Goal: Task Accomplishment & Management: Use online tool/utility

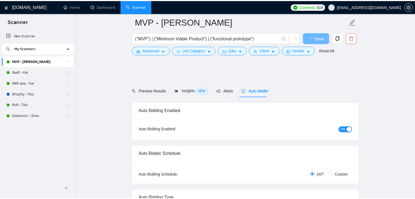
scroll to position [600, 0]
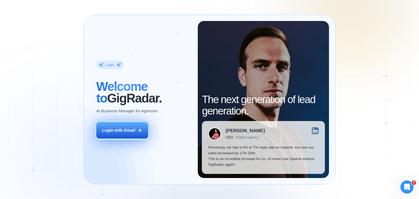
click at [136, 128] on button "Login with Email" at bounding box center [122, 130] width 52 height 16
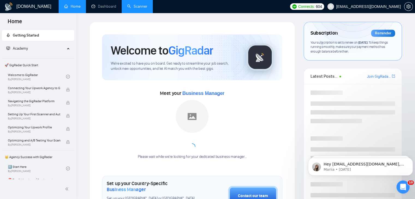
click at [139, 4] on link "Scanner" at bounding box center [137, 6] width 20 height 5
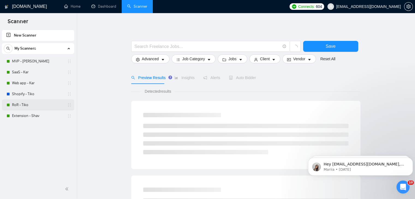
click at [26, 103] on link "RoR - Tiko" at bounding box center [38, 105] width 52 height 11
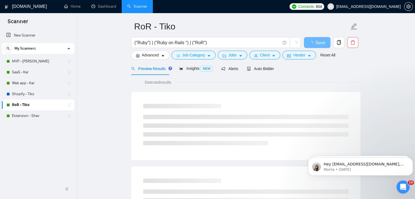
scroll to position [27, 0]
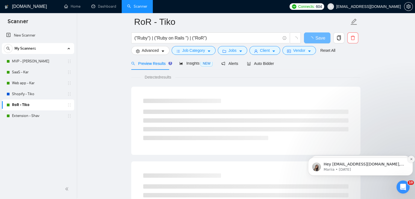
click at [408, 159] on button "Dismiss notification" at bounding box center [410, 159] width 7 height 7
click at [409, 159] on button "Dismiss notification" at bounding box center [410, 159] width 7 height 7
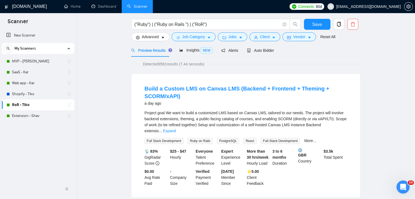
scroll to position [0, 0]
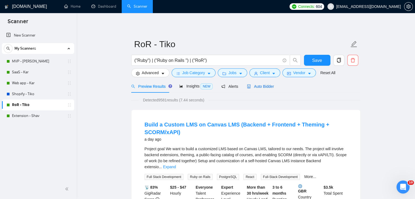
click at [265, 86] on span "Auto Bidder" at bounding box center [260, 86] width 27 height 4
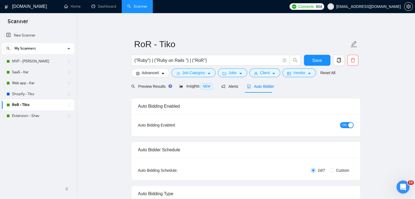
checkbox input "true"
click at [146, 85] on span "Preview Results" at bounding box center [150, 86] width 39 height 4
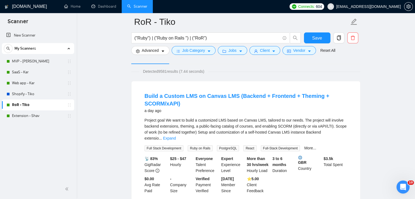
scroll to position [55, 0]
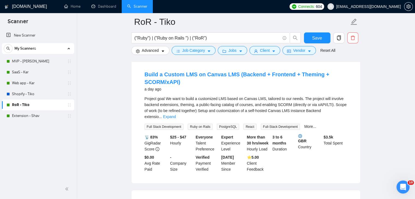
click at [194, 124] on span "Ruby on Rails" at bounding box center [200, 127] width 25 height 6
click at [226, 124] on span "PostgreSQL" at bounding box center [228, 127] width 22 height 6
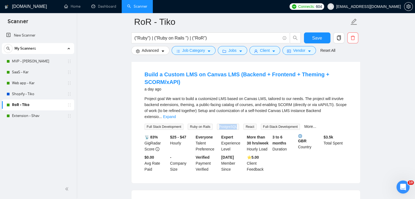
copy span "PostgreSQL"
click at [304, 124] on link "More..." at bounding box center [310, 126] width 12 height 4
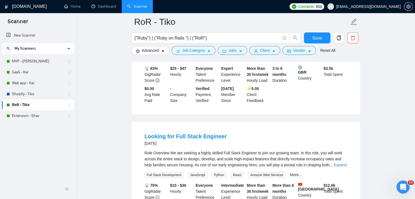
scroll to position [164, 0]
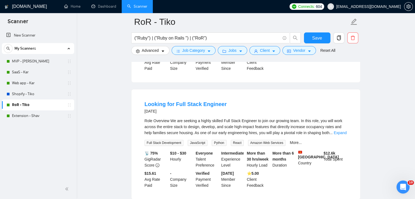
click at [255, 140] on span "Amazon Web Services" at bounding box center [266, 143] width 37 height 6
copy span "Amazon Web Services"
click at [290, 140] on link "More..." at bounding box center [296, 142] width 12 height 4
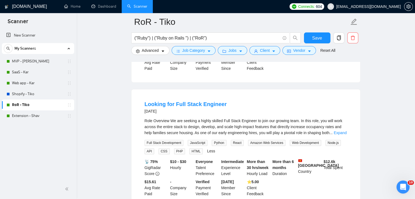
click at [328, 140] on span "Node.js" at bounding box center [333, 143] width 16 height 6
copy span "Node.js"
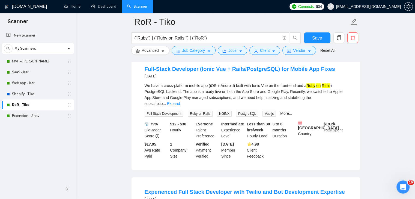
scroll to position [327, 0]
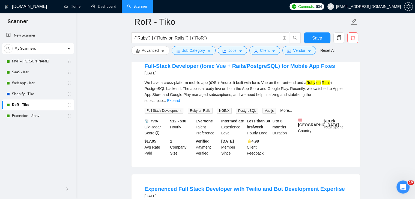
click at [220, 108] on span "NGINX" at bounding box center [224, 111] width 15 height 6
copy span "NGINX"
click at [280, 108] on link "More..." at bounding box center [286, 110] width 12 height 4
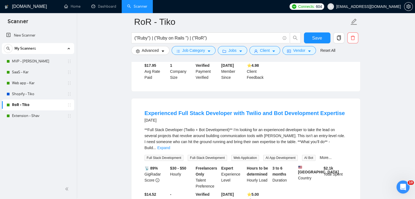
scroll to position [409, 0]
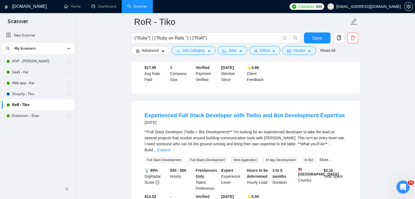
click at [268, 157] on span "AI App Development" at bounding box center [280, 160] width 34 height 6
copy span "AI App Development"
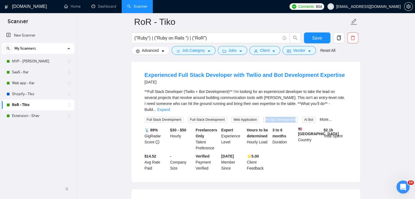
scroll to position [436, 0]
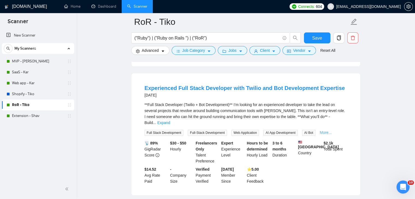
click at [322, 130] on link "More..." at bounding box center [326, 132] width 12 height 4
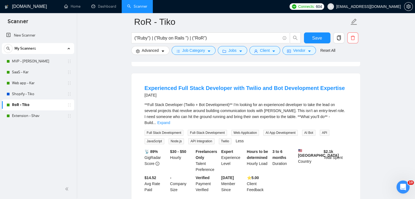
click at [209, 138] on span "API Integration" at bounding box center [201, 141] width 26 height 6
copy span "API Integration"
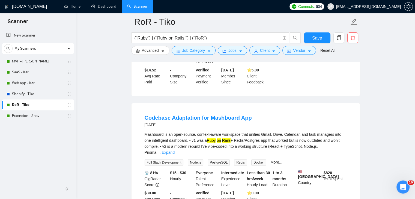
scroll to position [545, 0]
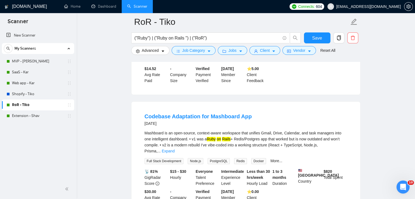
click at [238, 158] on span "Redis" at bounding box center [240, 161] width 13 height 6
copy span "Redis"
click at [272, 159] on link "More..." at bounding box center [276, 161] width 12 height 4
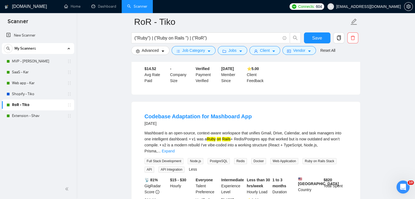
click at [312, 158] on span "Ruby on Rails Stack" at bounding box center [319, 161] width 34 height 6
copy span "Ruby on Rails Stack"
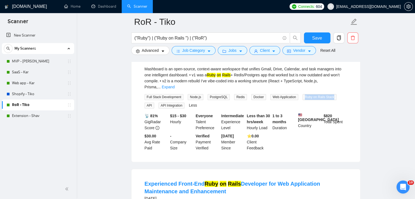
scroll to position [655, 0]
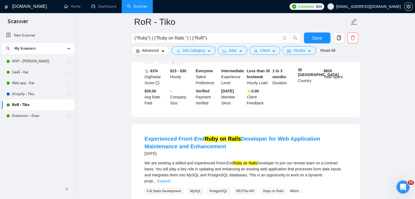
click at [193, 188] on span "MySQL" at bounding box center [195, 191] width 15 height 6
click at [238, 188] on span "RESTful API" at bounding box center [245, 191] width 23 height 6
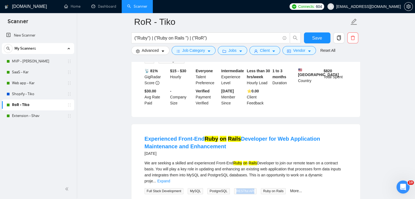
click at [238, 188] on span "RESTful API" at bounding box center [245, 191] width 23 height 6
copy span "RESTful API"
click at [290, 189] on link "More..." at bounding box center [296, 191] width 12 height 4
click at [163, 197] on span "Bootstrap" at bounding box center [154, 200] width 18 height 6
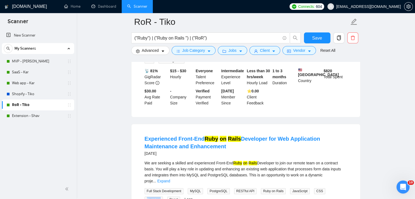
copy span "Bootstrap"
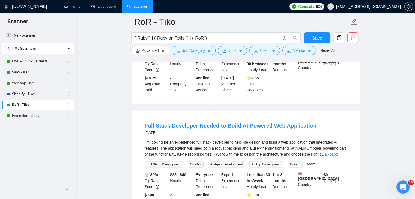
scroll to position [818, 0]
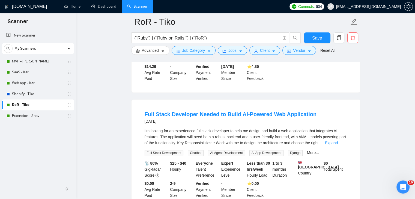
click at [197, 150] on span "Chatbot" at bounding box center [196, 153] width 16 height 6
click at [294, 150] on span "Django" at bounding box center [295, 153] width 15 height 6
click at [315, 151] on link "More..." at bounding box center [313, 153] width 12 height 4
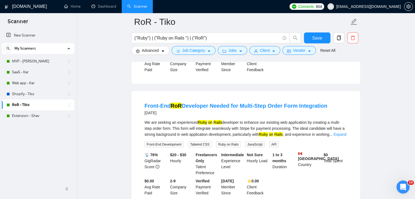
scroll to position [954, 0]
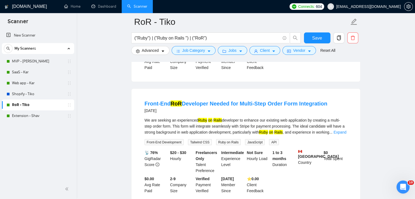
click at [173, 139] on span "Front-End Development" at bounding box center [164, 142] width 39 height 6
click at [197, 139] on span "Tailwind CSS" at bounding box center [200, 142] width 24 height 6
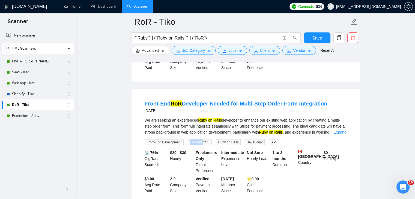
click at [197, 139] on span "Tailwind CSS" at bounding box center [200, 142] width 24 height 6
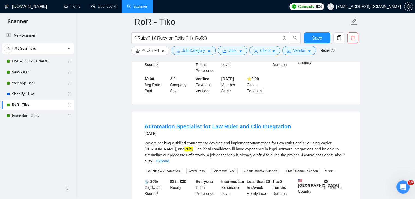
scroll to position [1064, 0]
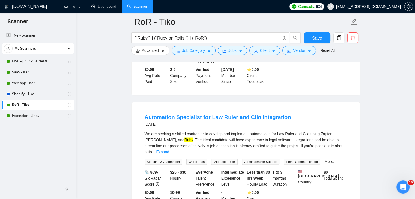
click at [195, 159] on span "WordPress" at bounding box center [196, 162] width 20 height 6
click at [330, 160] on link "More..." at bounding box center [330, 162] width 12 height 4
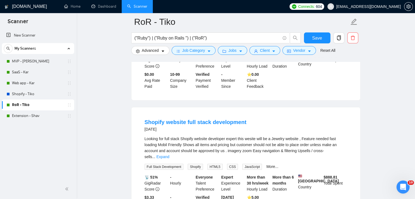
scroll to position [1200, 0]
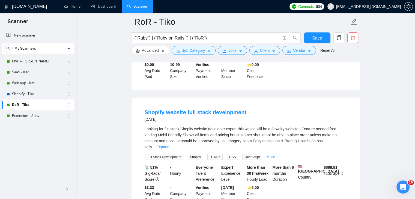
click at [266, 155] on link "More..." at bounding box center [272, 157] width 12 height 4
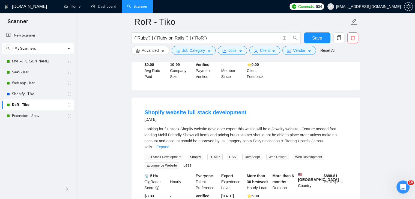
click at [275, 154] on span "Web Design" at bounding box center [277, 157] width 22 height 6
click at [170, 163] on span "Ecommerce Website" at bounding box center [162, 166] width 34 height 6
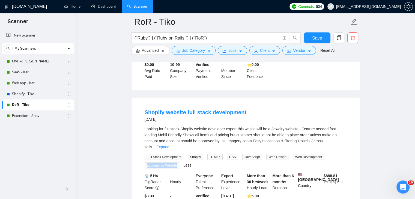
click at [170, 163] on span "Ecommerce Website" at bounding box center [162, 166] width 34 height 6
click at [56, 62] on link "MVP - Kar" at bounding box center [38, 61] width 52 height 11
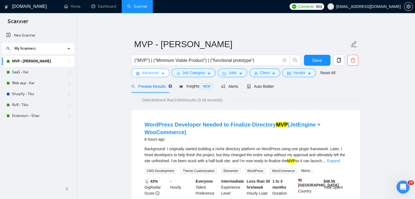
click at [142, 74] on span "Advanced" at bounding box center [150, 73] width 17 height 6
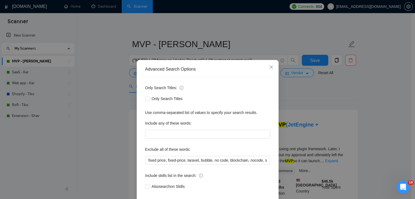
click at [108, 91] on div "Advanced Search Options Only Search Titles: Only Search Titles Use comma-separa…" at bounding box center [207, 99] width 415 height 199
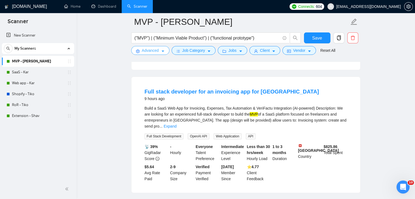
scroll to position [164, 0]
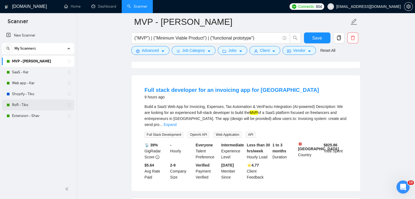
click at [41, 106] on link "RoR - Tiko" at bounding box center [38, 105] width 52 height 11
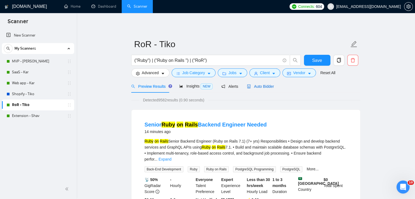
click at [261, 86] on span "Auto Bidder" at bounding box center [260, 86] width 27 height 4
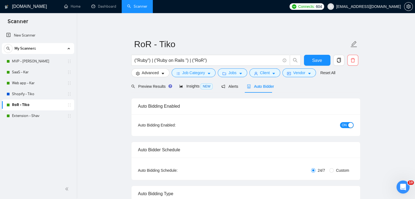
checkbox input "true"
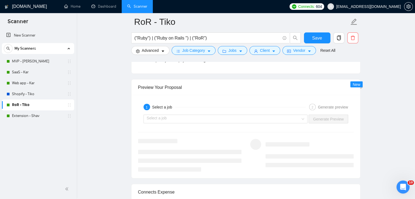
scroll to position [1064, 0]
